Goal: Register for event/course

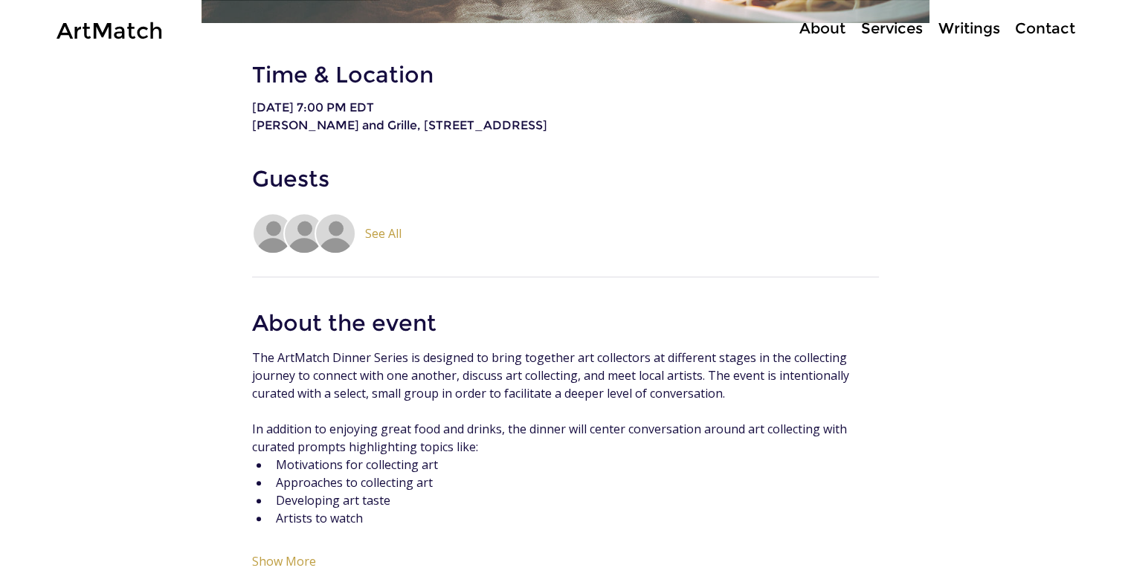
scroll to position [743, 0]
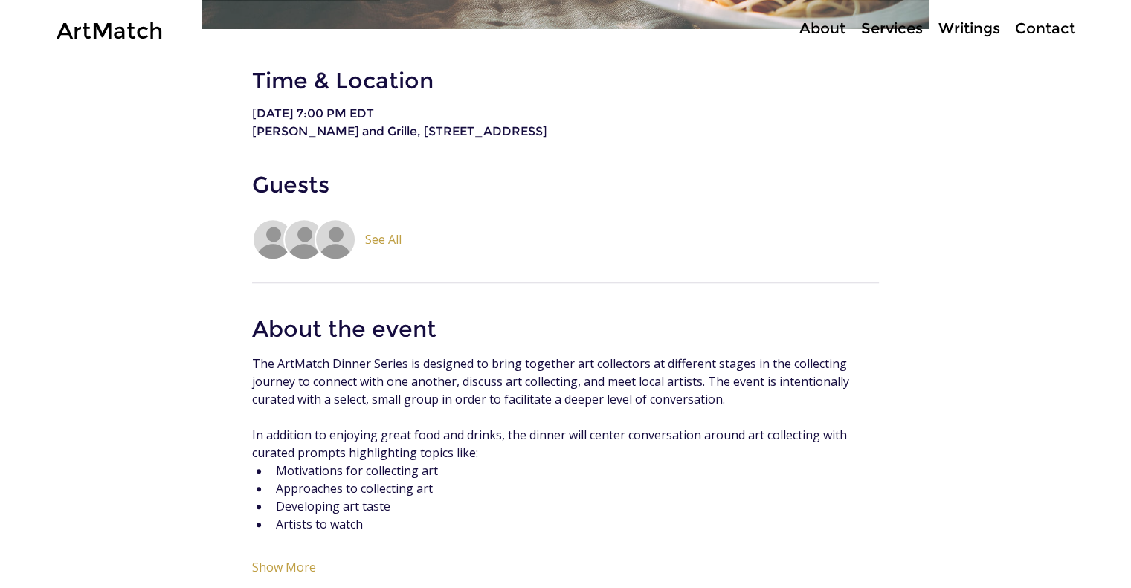
click at [393, 247] on span "See All" at bounding box center [383, 239] width 36 height 15
